Goal: Find specific page/section: Find specific page/section

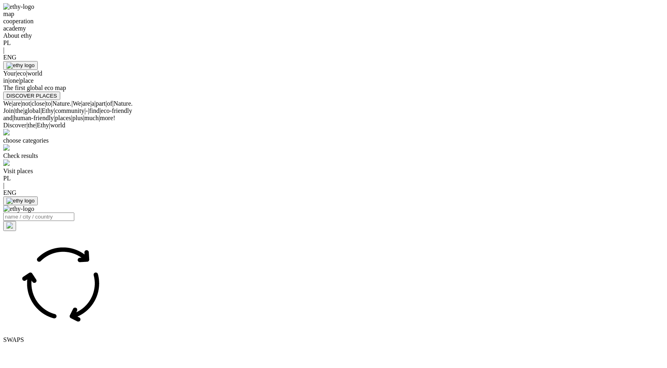
select select
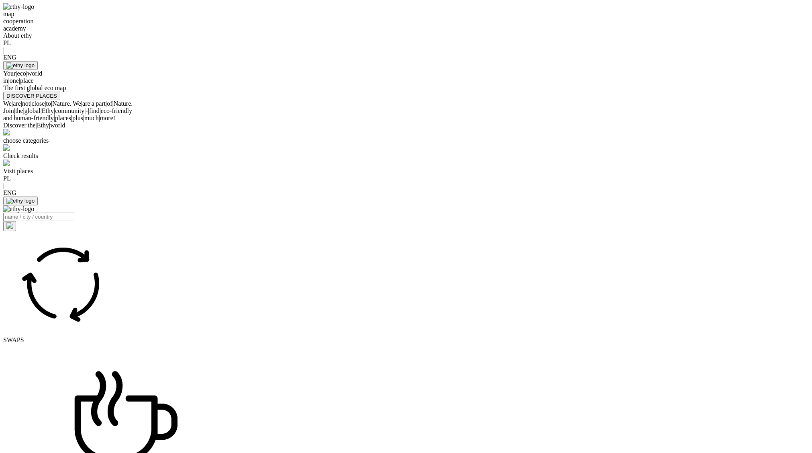
click at [207, 18] on div "map" at bounding box center [406, 13] width 806 height 7
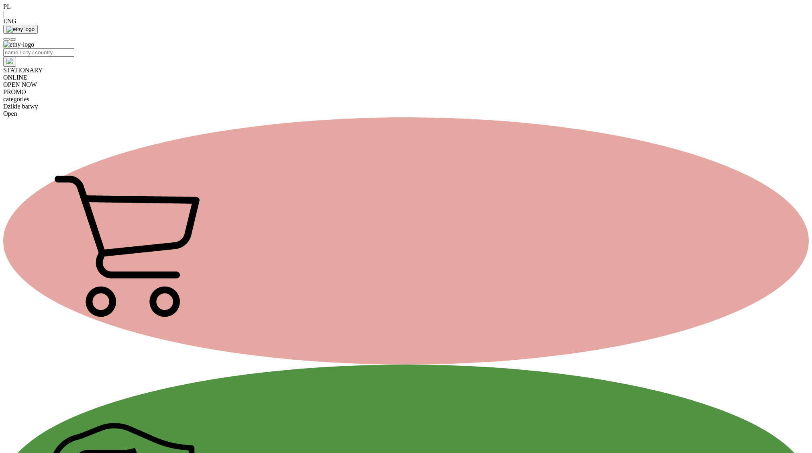
click at [229, 96] on div "categories" at bounding box center [406, 99] width 806 height 7
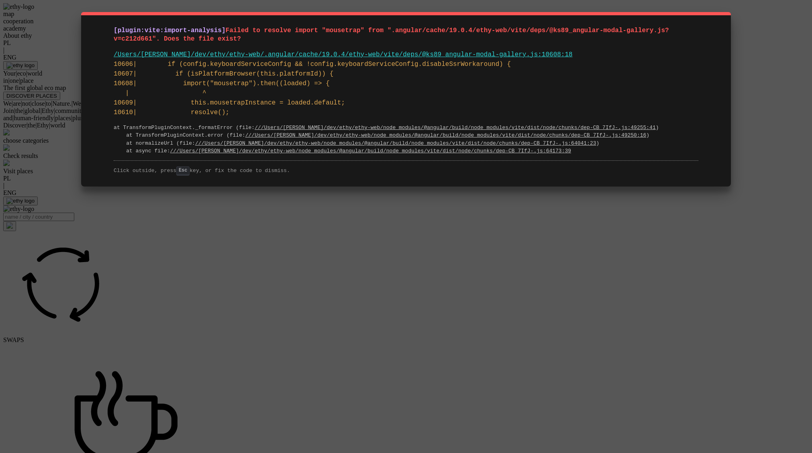
click at [451, 209] on div "[plugin:vite:import-analysis] Failed to resolve import "mousetrap" from ".angul…" at bounding box center [406, 226] width 812 height 453
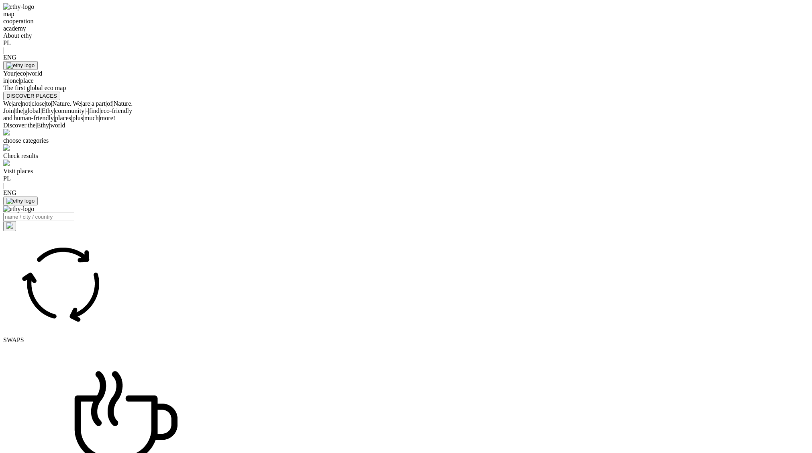
click at [282, 84] on div "Your | eco | world in | one | place" at bounding box center [406, 77] width 806 height 14
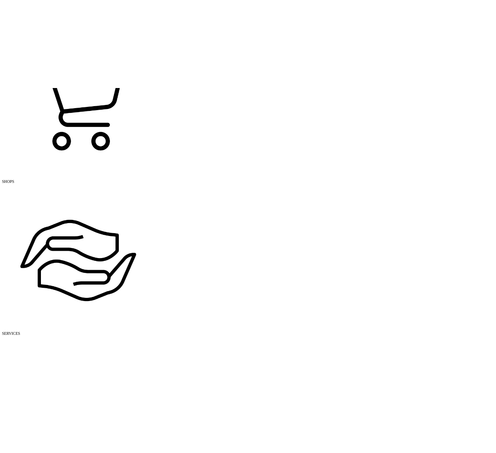
scroll to position [629, 0]
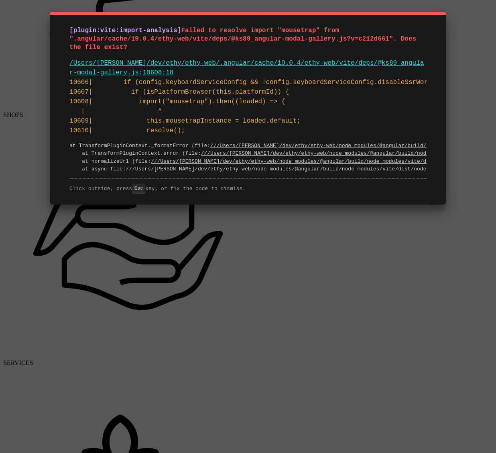
scroll to position [0, 37]
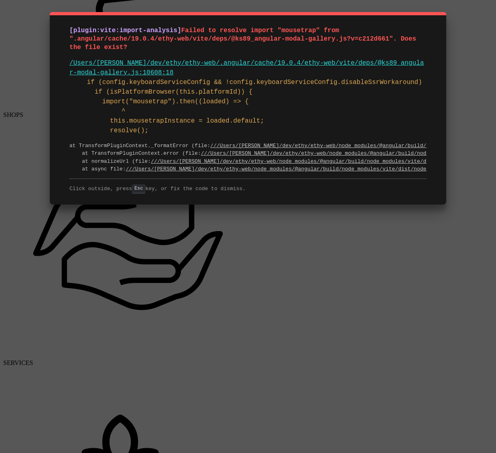
drag, startPoint x: 341, startPoint y: 81, endPoint x: 573, endPoint y: 86, distance: 231.8
click at [496, 86] on html "map cooperation academy About ethy PL | ENG Your | eco | world in | one | place…" at bounding box center [248, 265] width 496 height 1843
click at [300, 81] on pre "10606| if (config.keyboardServiceConfig && !config.keyboardServiceConfig.disabl…" at bounding box center [247, 107] width 357 height 58
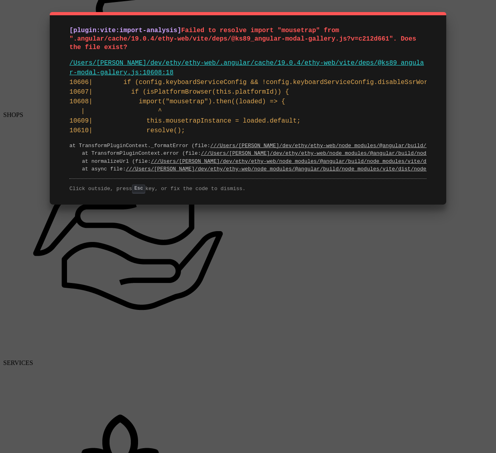
drag, startPoint x: 195, startPoint y: 80, endPoint x: 76, endPoint y: 91, distance: 120.2
click at [0, 78] on html "map cooperation academy About ethy PL | ENG Your | eco | world in | one | place…" at bounding box center [248, 265] width 496 height 1843
click at [169, 94] on pre "10606| if (config.keyboardServiceConfig && !config.keyboardServiceConfig.disabl…" at bounding box center [247, 107] width 357 height 58
drag, startPoint x: 178, startPoint y: 96, endPoint x: -89, endPoint y: 96, distance: 267.1
click at [0, 96] on html "map cooperation academy About ethy PL | ENG Your | eco | world in | one | place…" at bounding box center [248, 265] width 496 height 1843
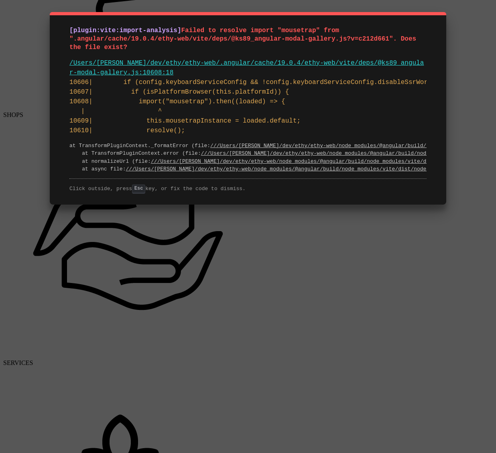
click at [159, 95] on pre "10606| if (config.keyboardServiceConfig && !config.keyboardServiceConfig.disabl…" at bounding box center [247, 107] width 357 height 58
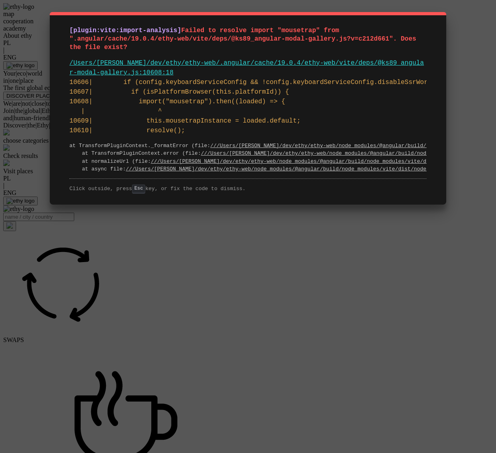
scroll to position [676, 0]
